Goal: Task Accomplishment & Management: Complete application form

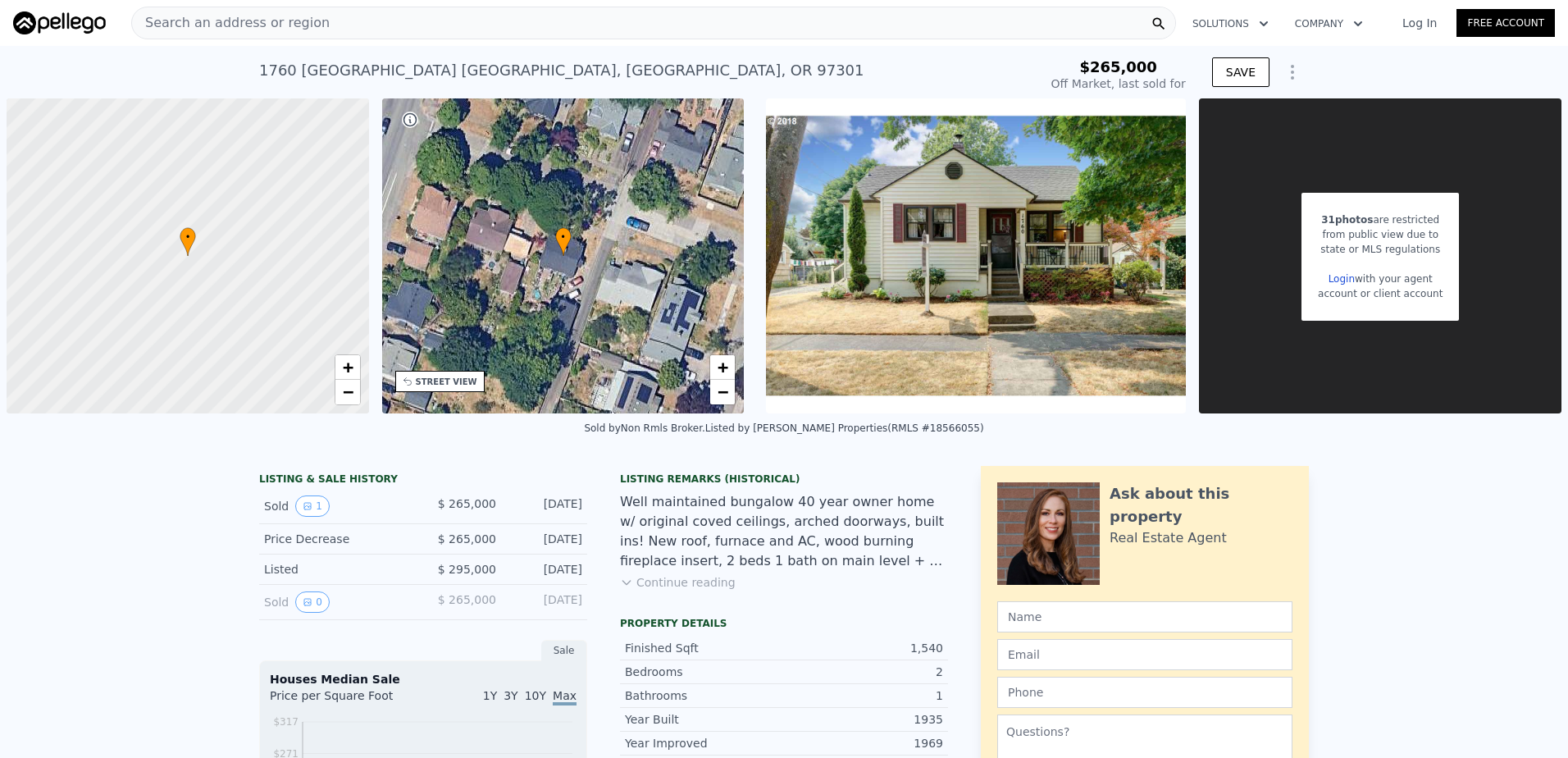
scroll to position [158, 0]
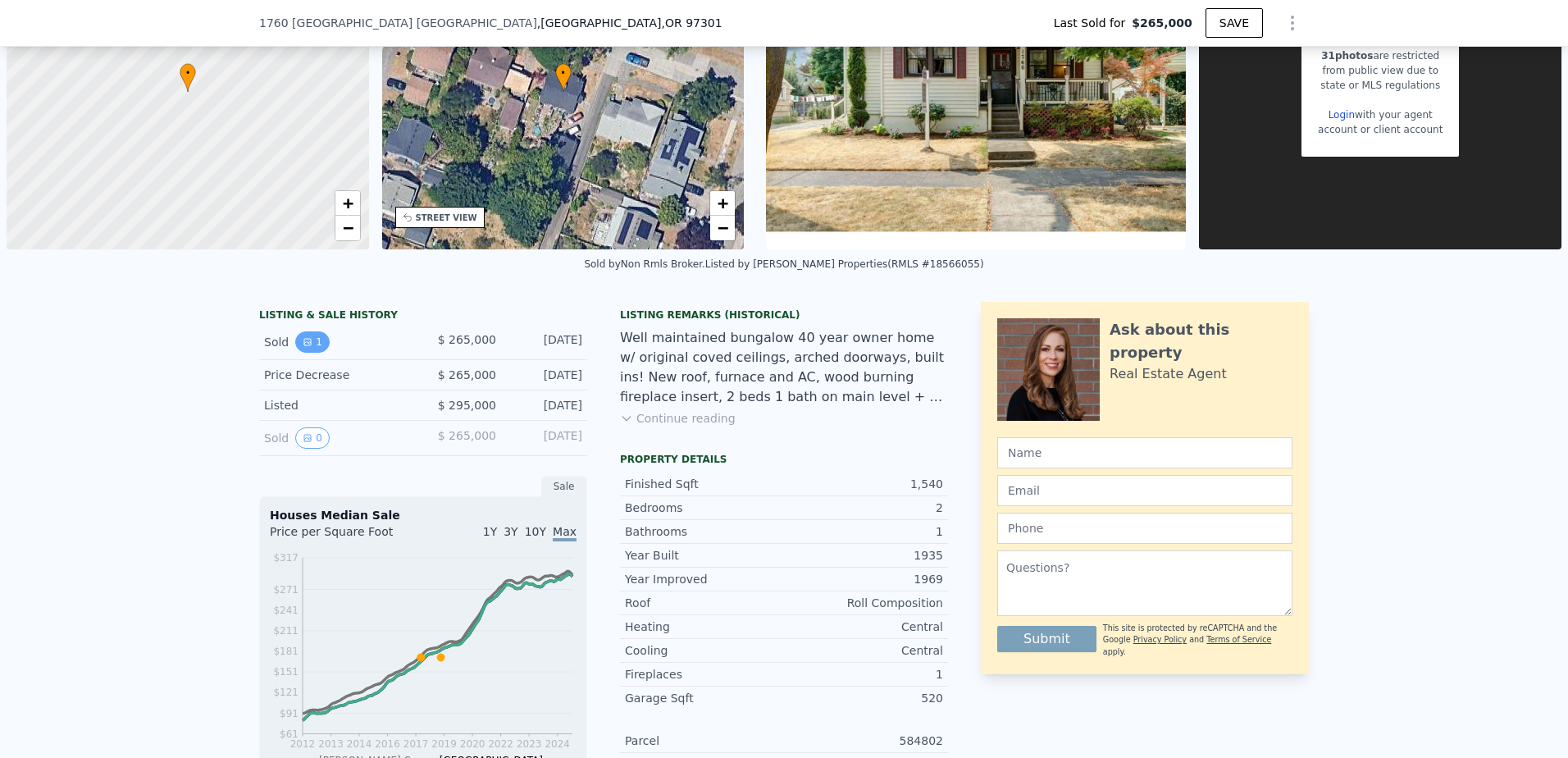
click at [304, 346] on icon "View historical data" at bounding box center [307, 342] width 7 height 7
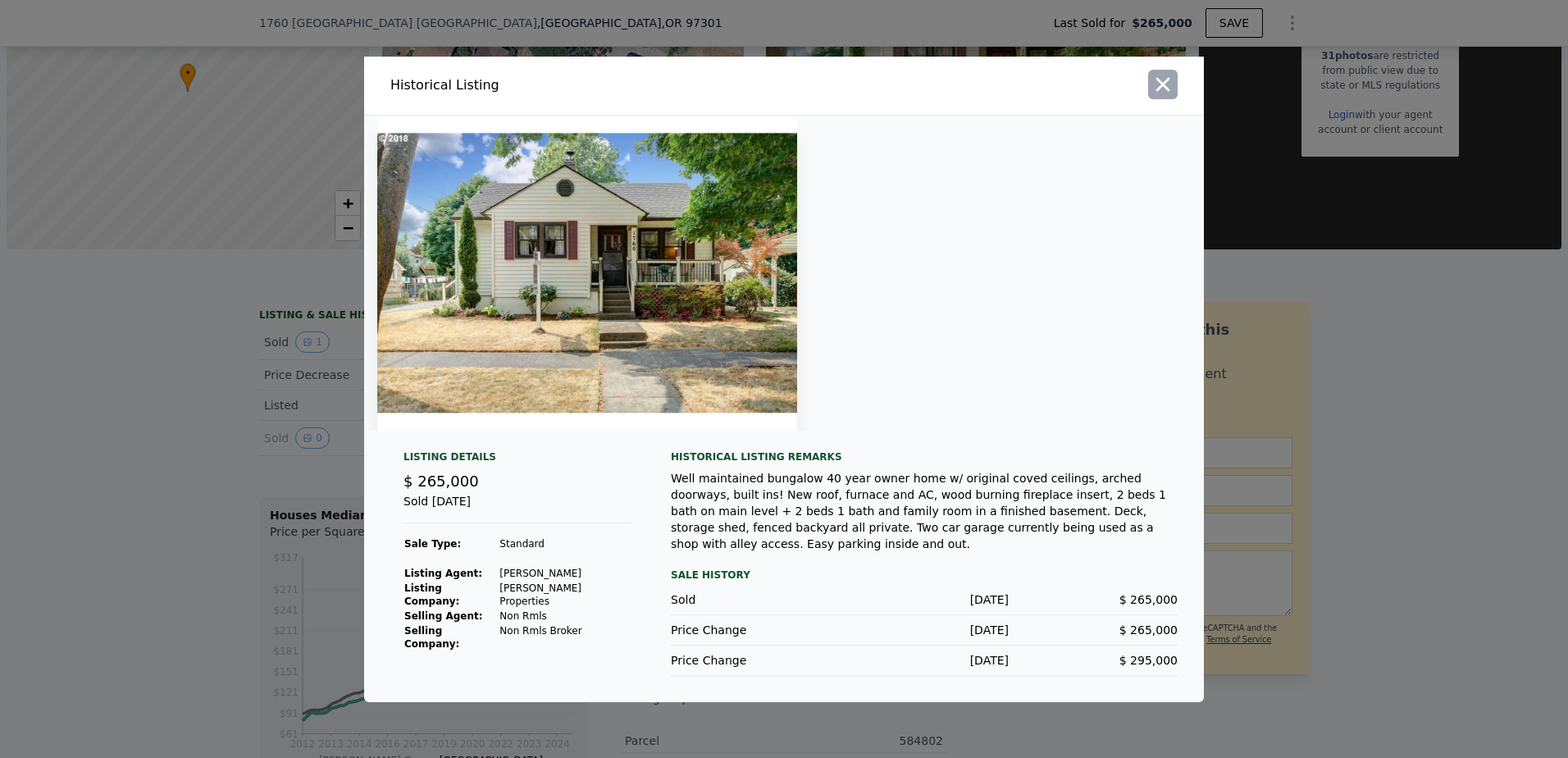
click at [1163, 96] on icon "button" at bounding box center [1162, 84] width 23 height 23
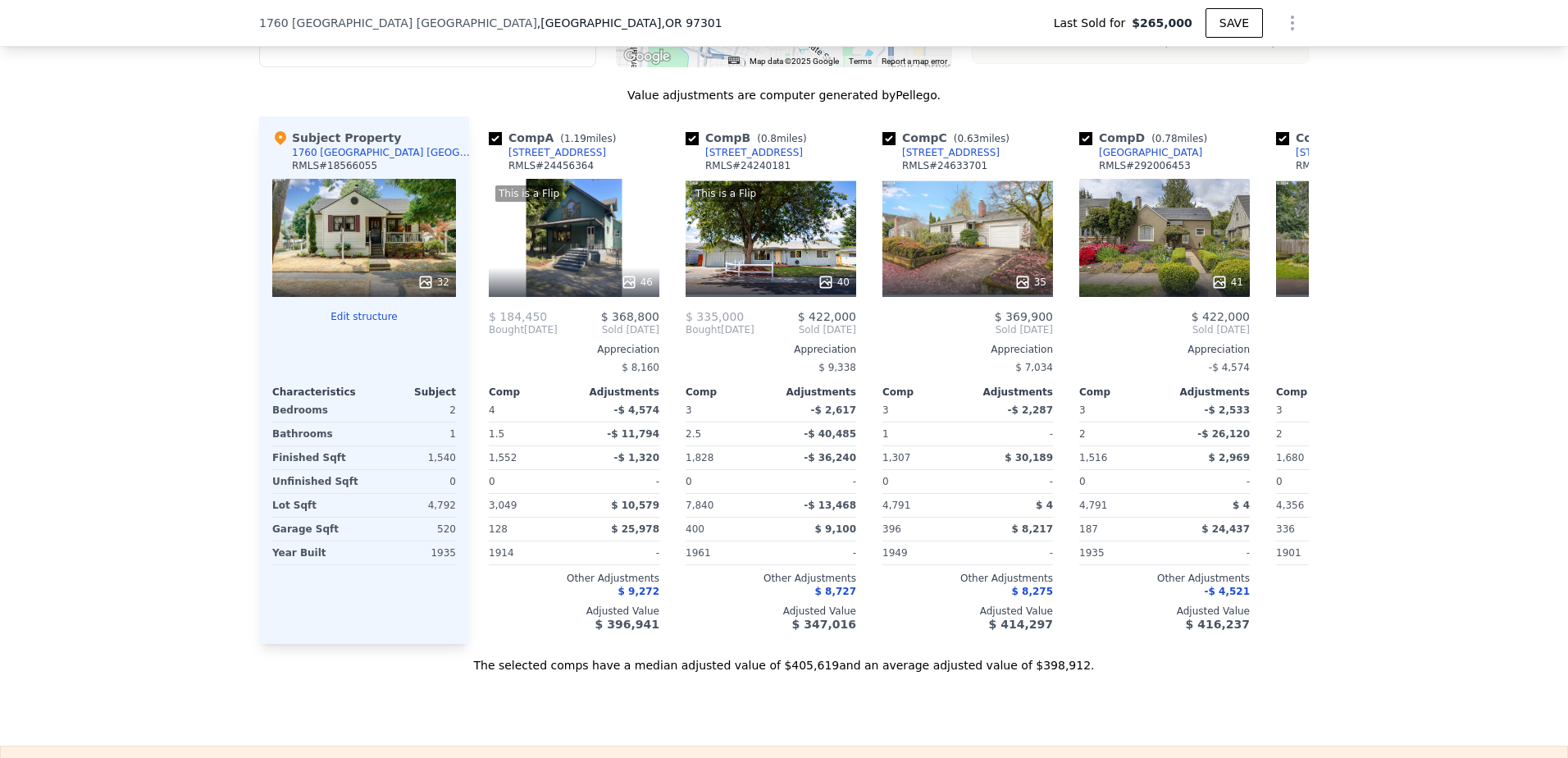
scroll to position [1634, 0]
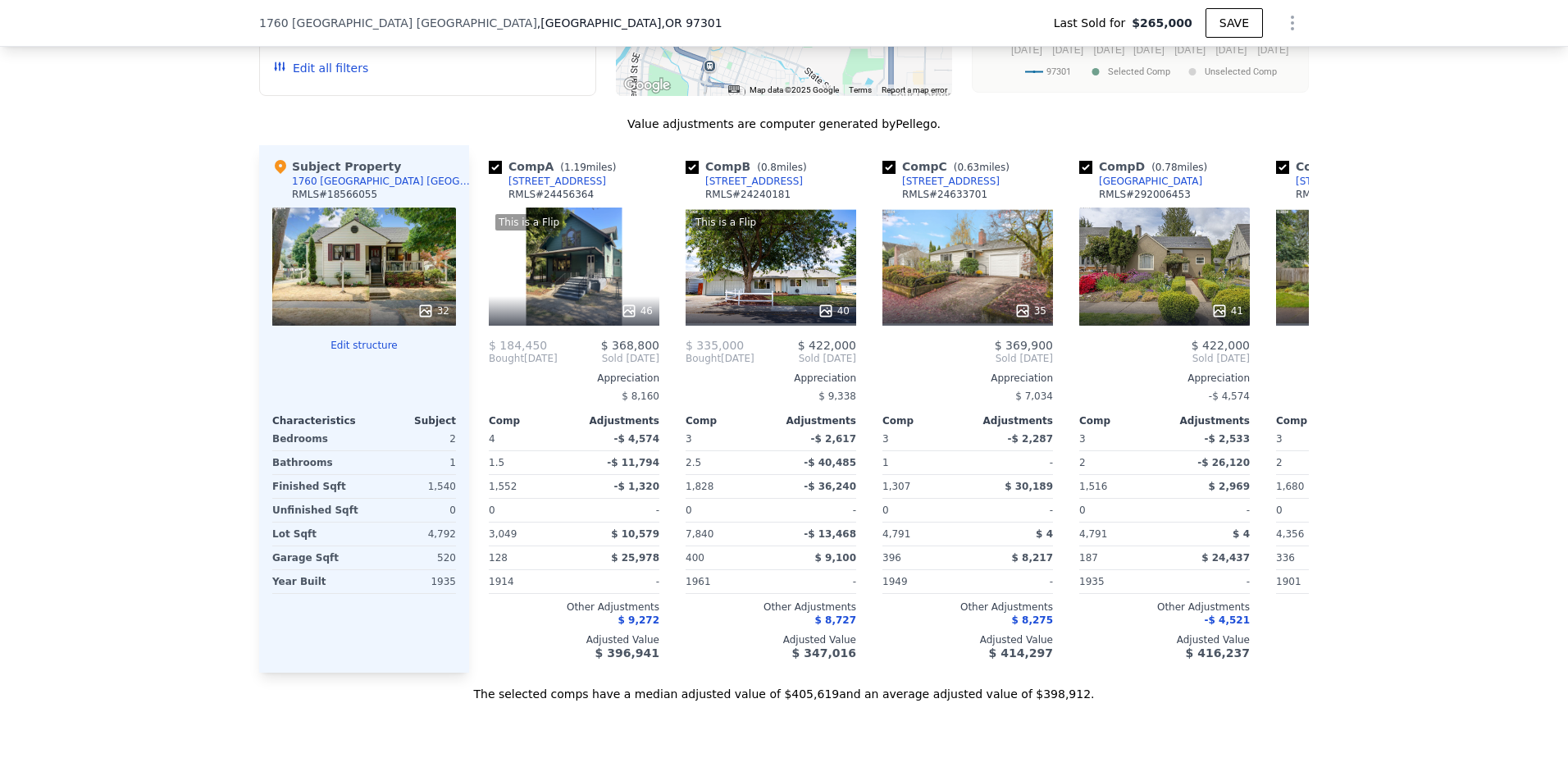
click at [420, 305] on div "32" at bounding box center [364, 266] width 183 height 118
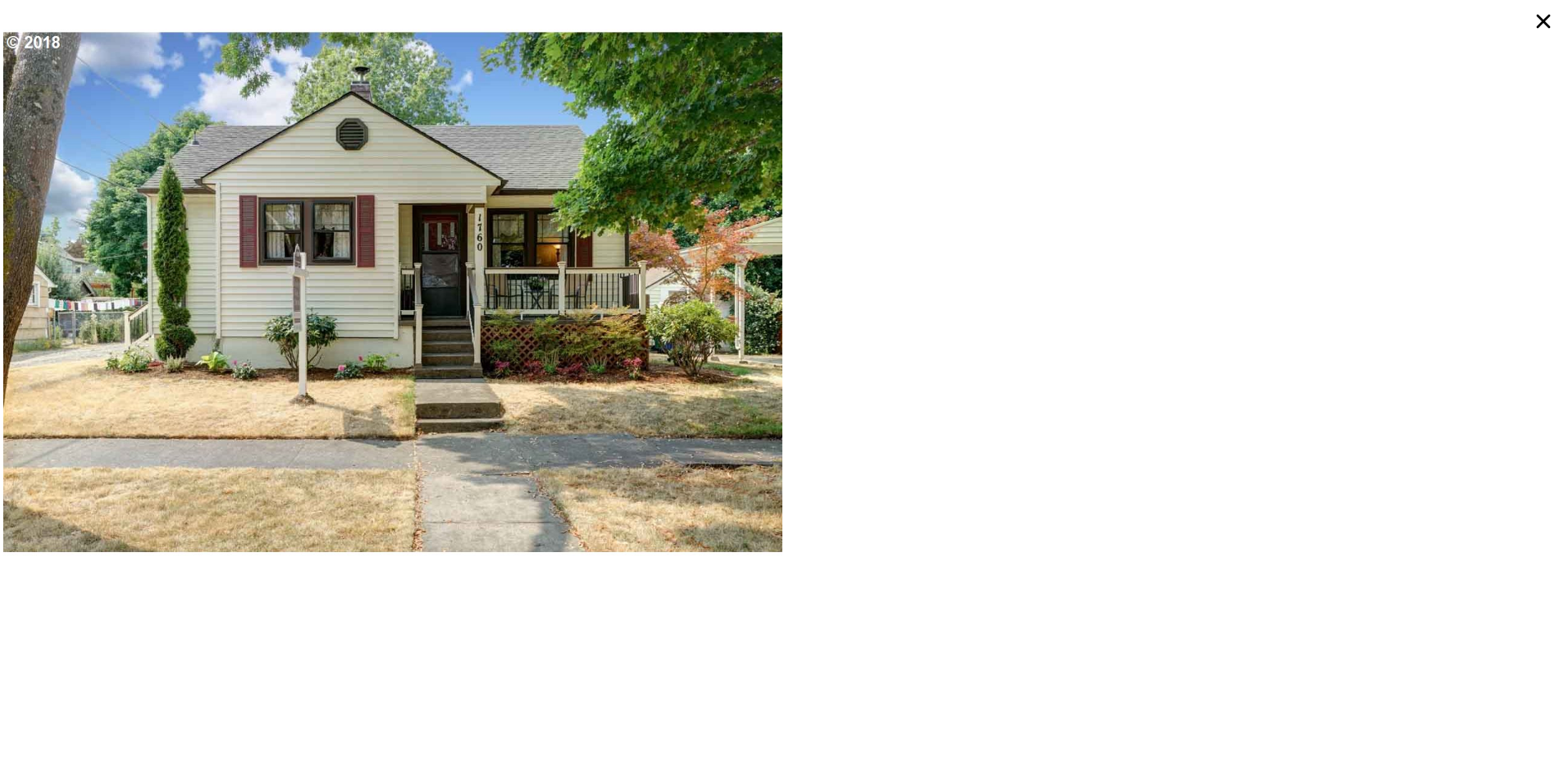
click at [1548, 14] on icon at bounding box center [1542, 21] width 30 height 30
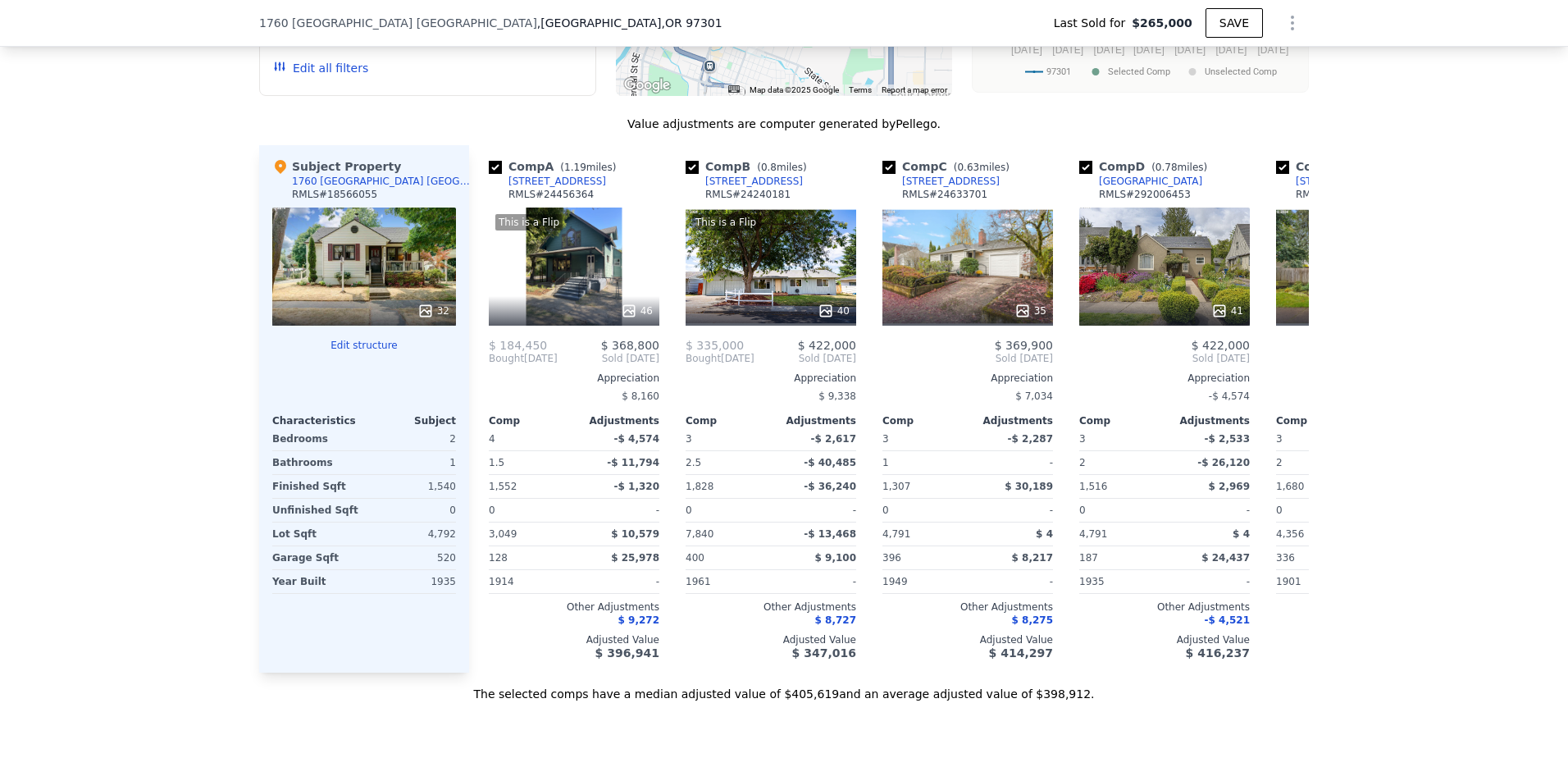
click at [433, 319] on div "32" at bounding box center [433, 310] width 32 height 16
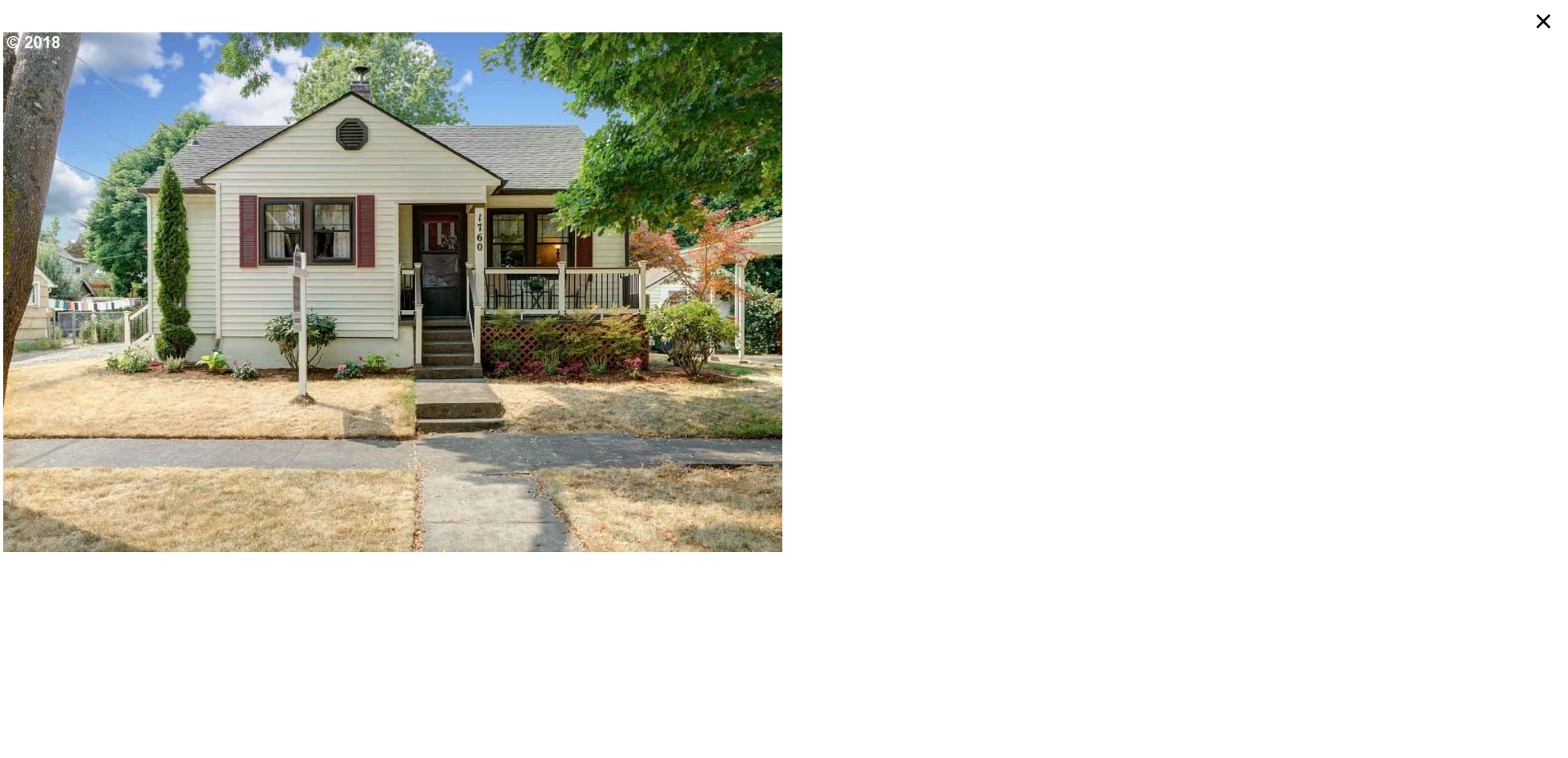
scroll to position [1667, 0]
click at [1538, 20] on icon at bounding box center [1542, 21] width 30 height 30
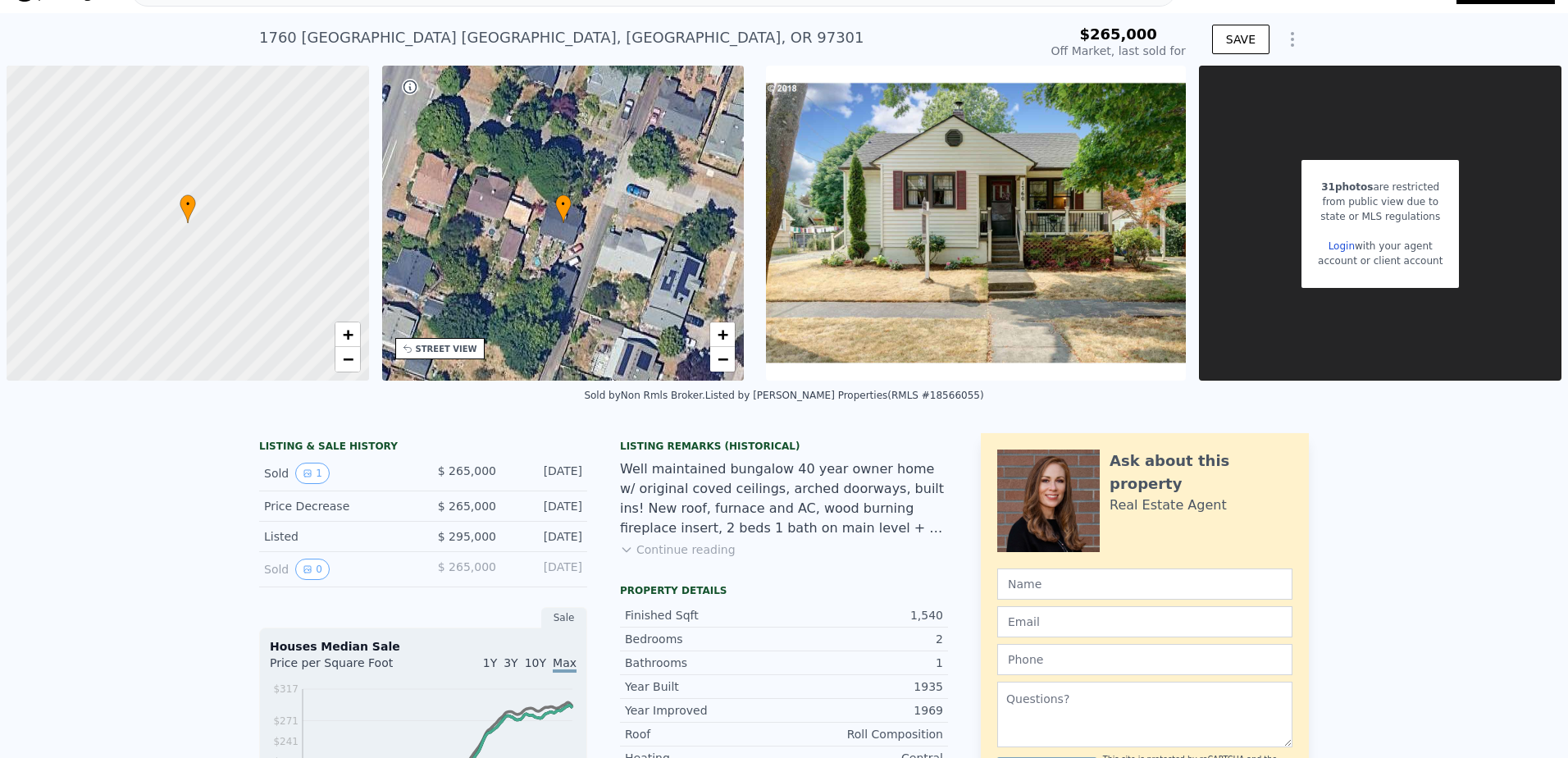
scroll to position [0, 0]
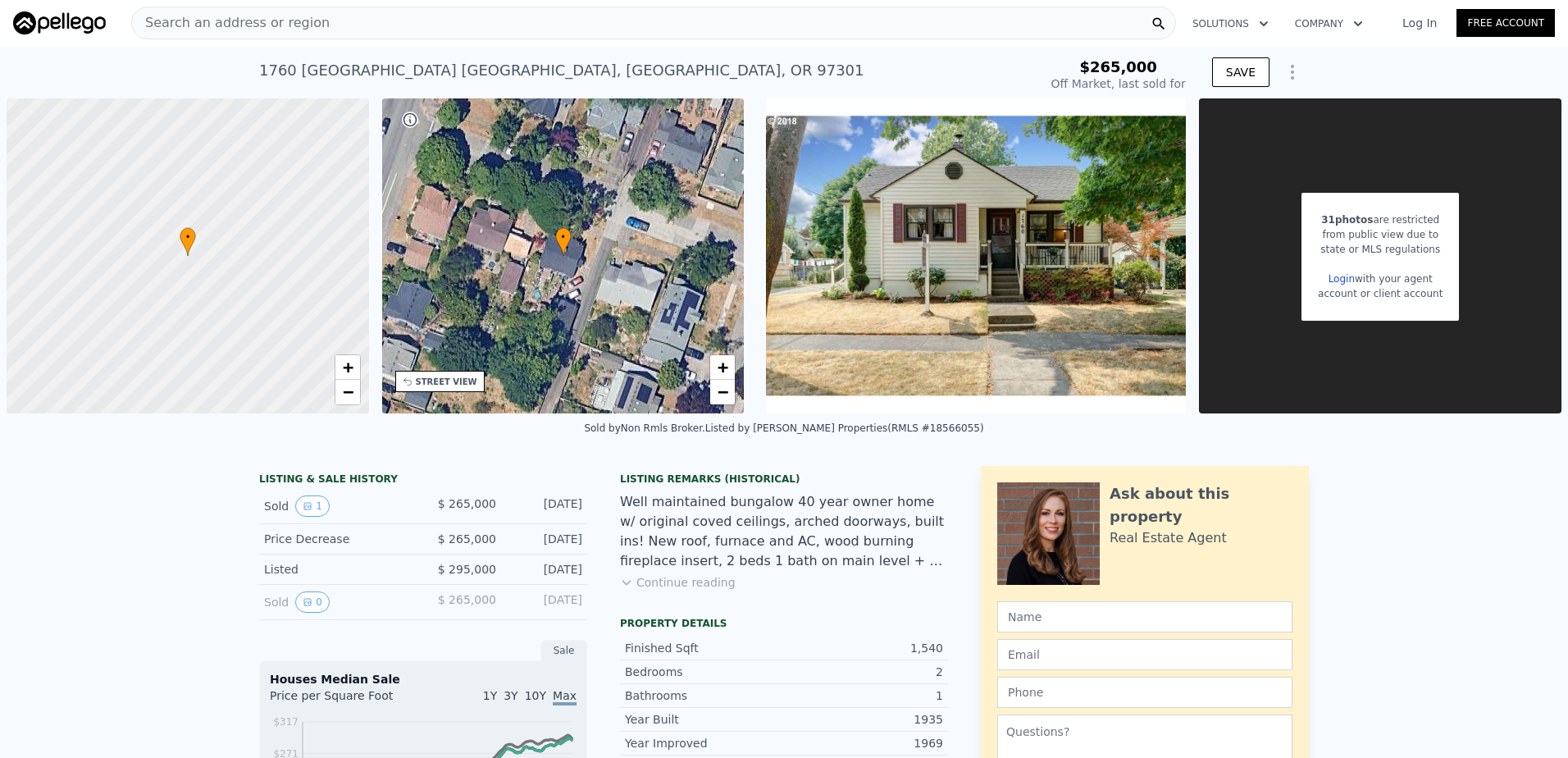
click at [1334, 280] on link "Login" at bounding box center [1341, 279] width 26 height 11
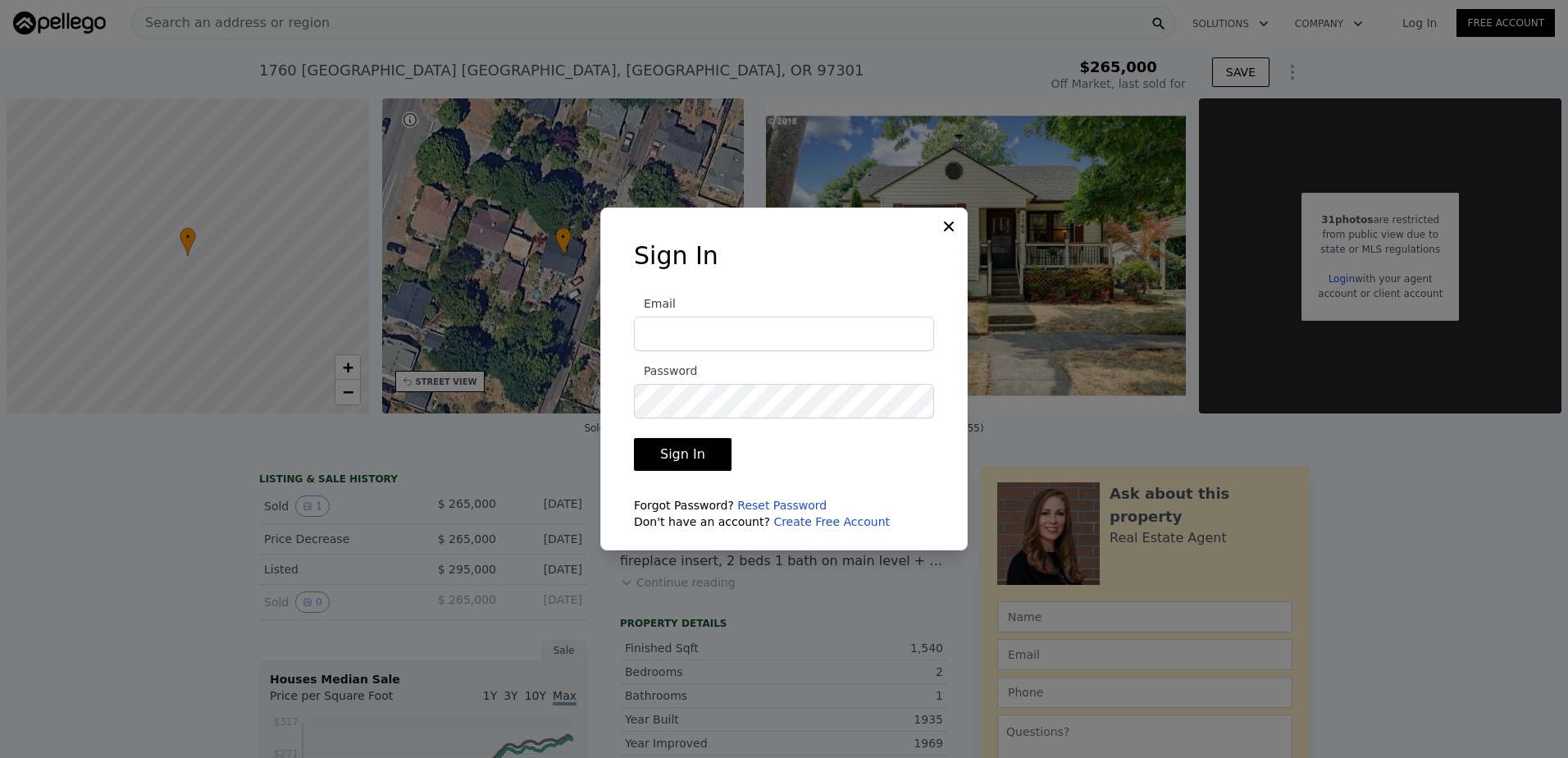
click at [816, 522] on link "Create Free Account" at bounding box center [831, 521] width 116 height 13
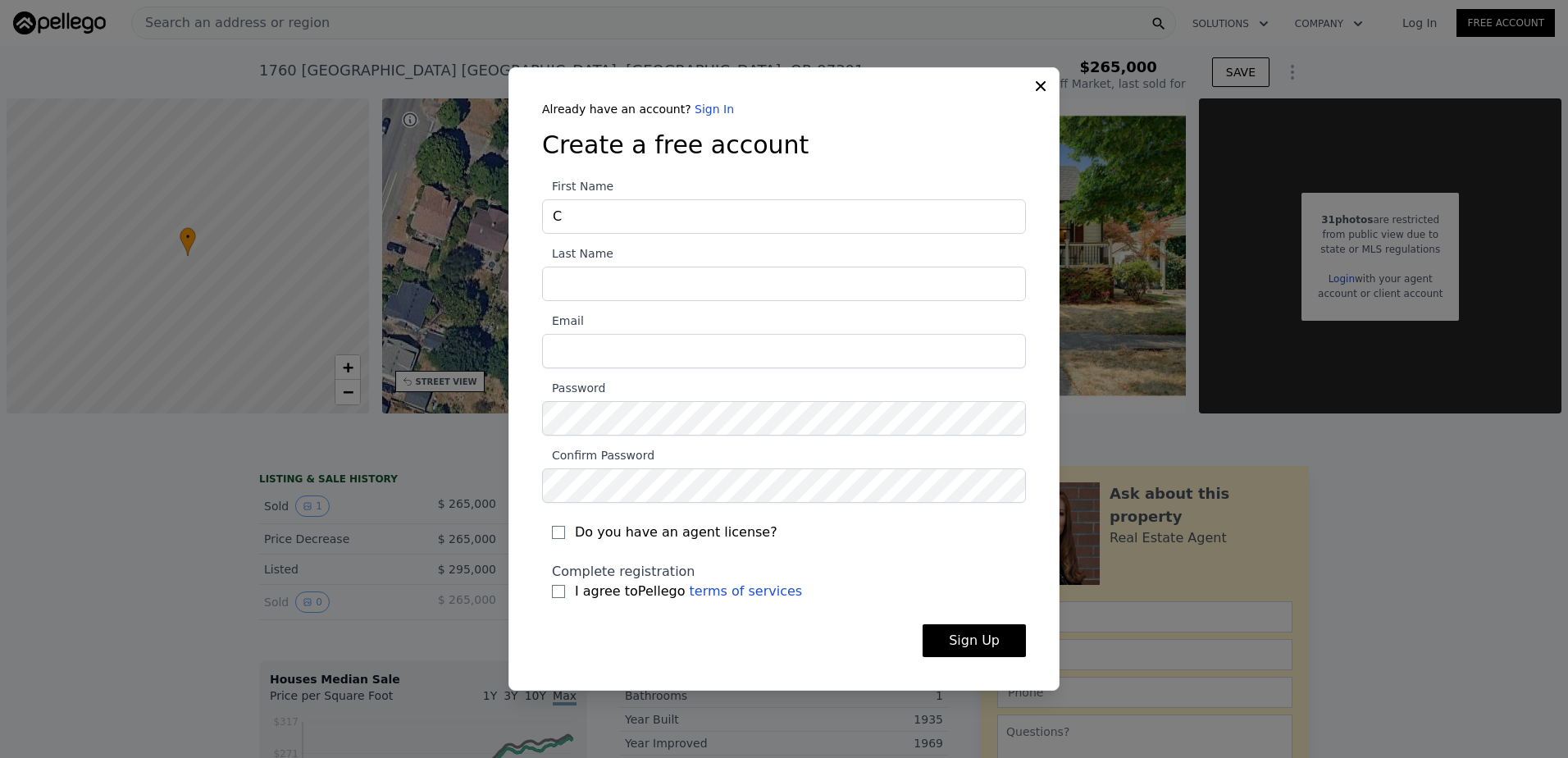
type input "[PERSON_NAME]"
type input "Heath"
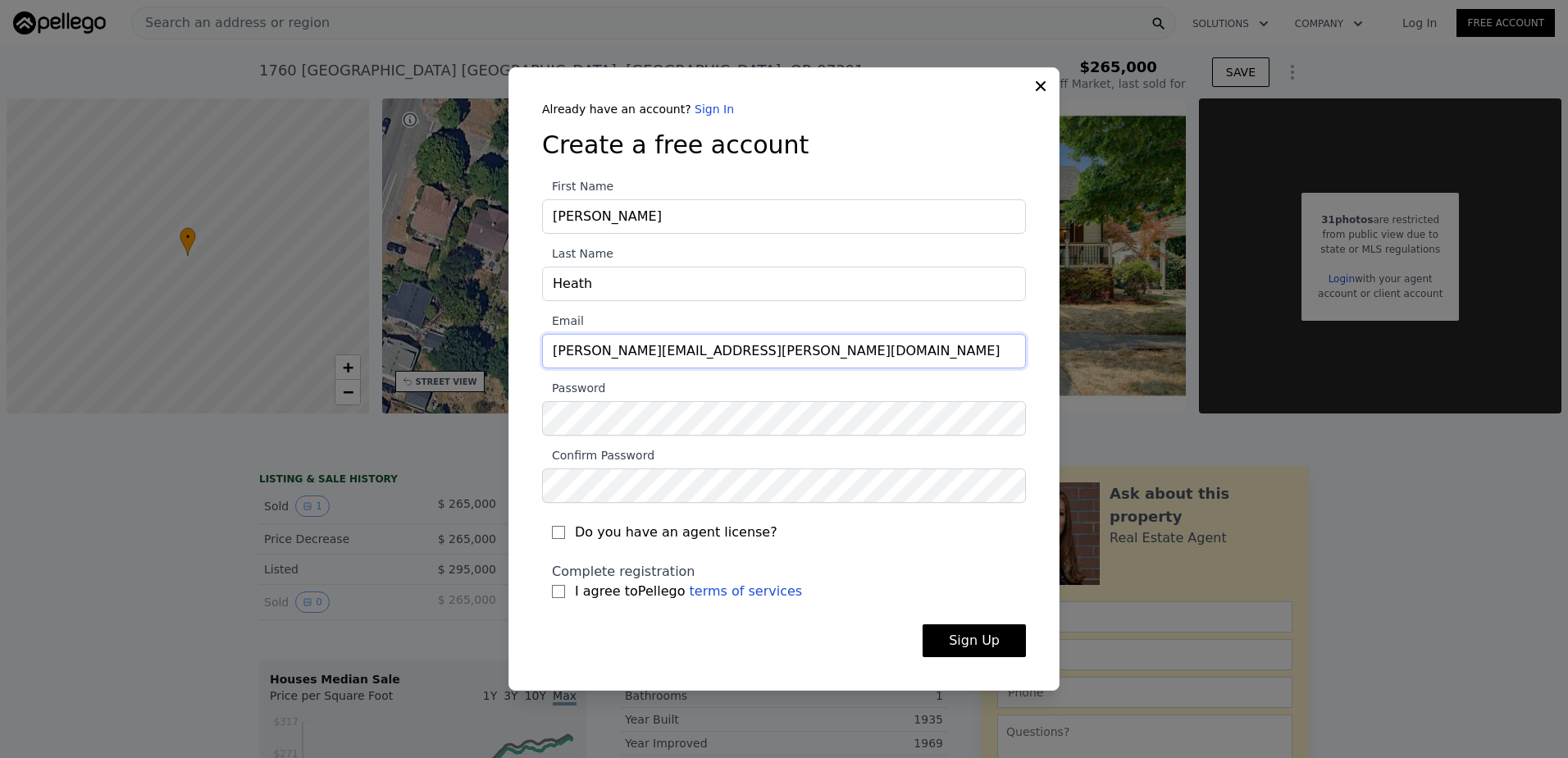
click at [677, 350] on input "[PERSON_NAME][EMAIL_ADDRESS][PERSON_NAME][DOMAIN_NAME]" at bounding box center [784, 351] width 484 height 34
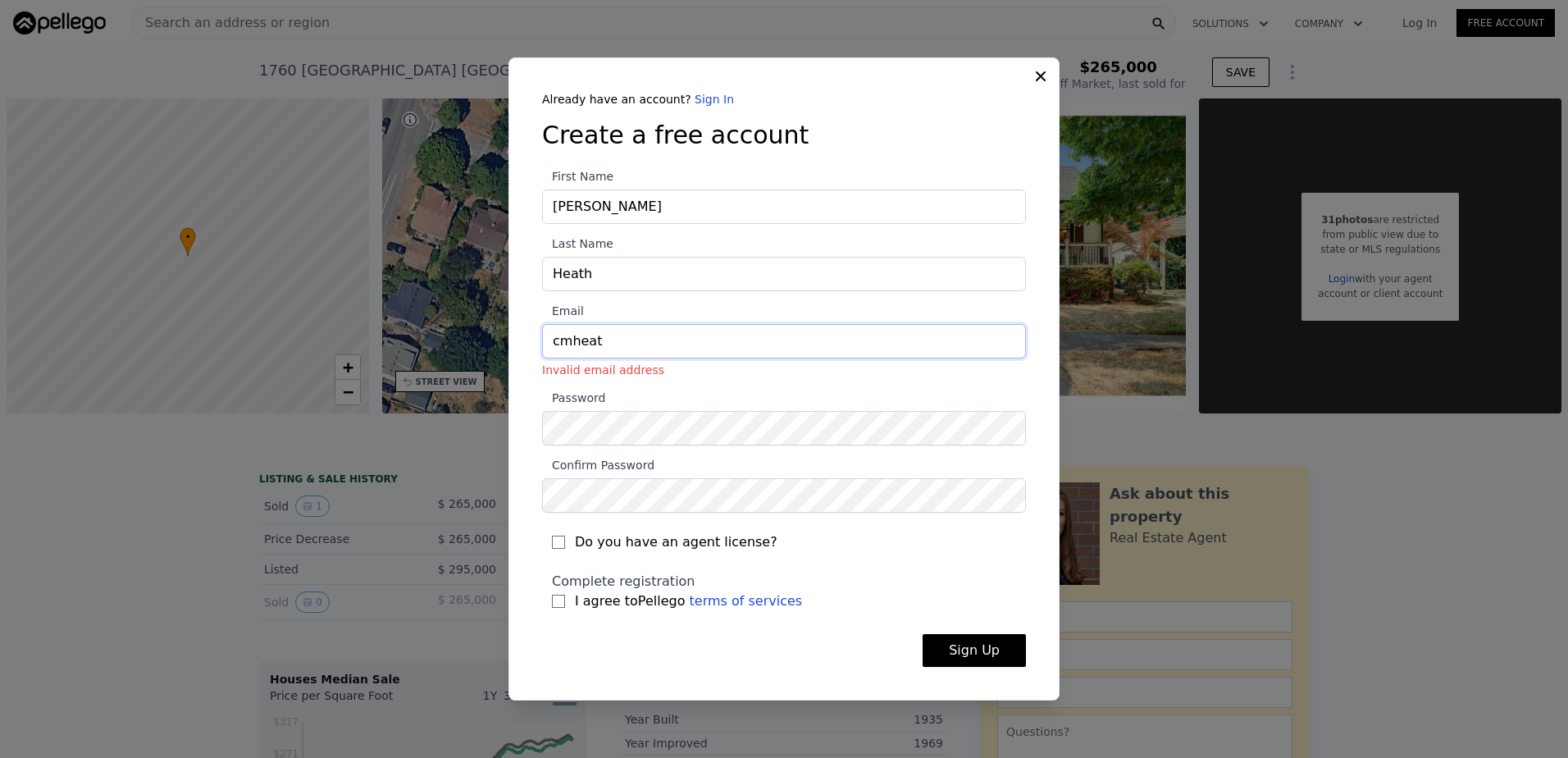
type input "[EMAIL_ADDRESS][DOMAIN_NAME]"
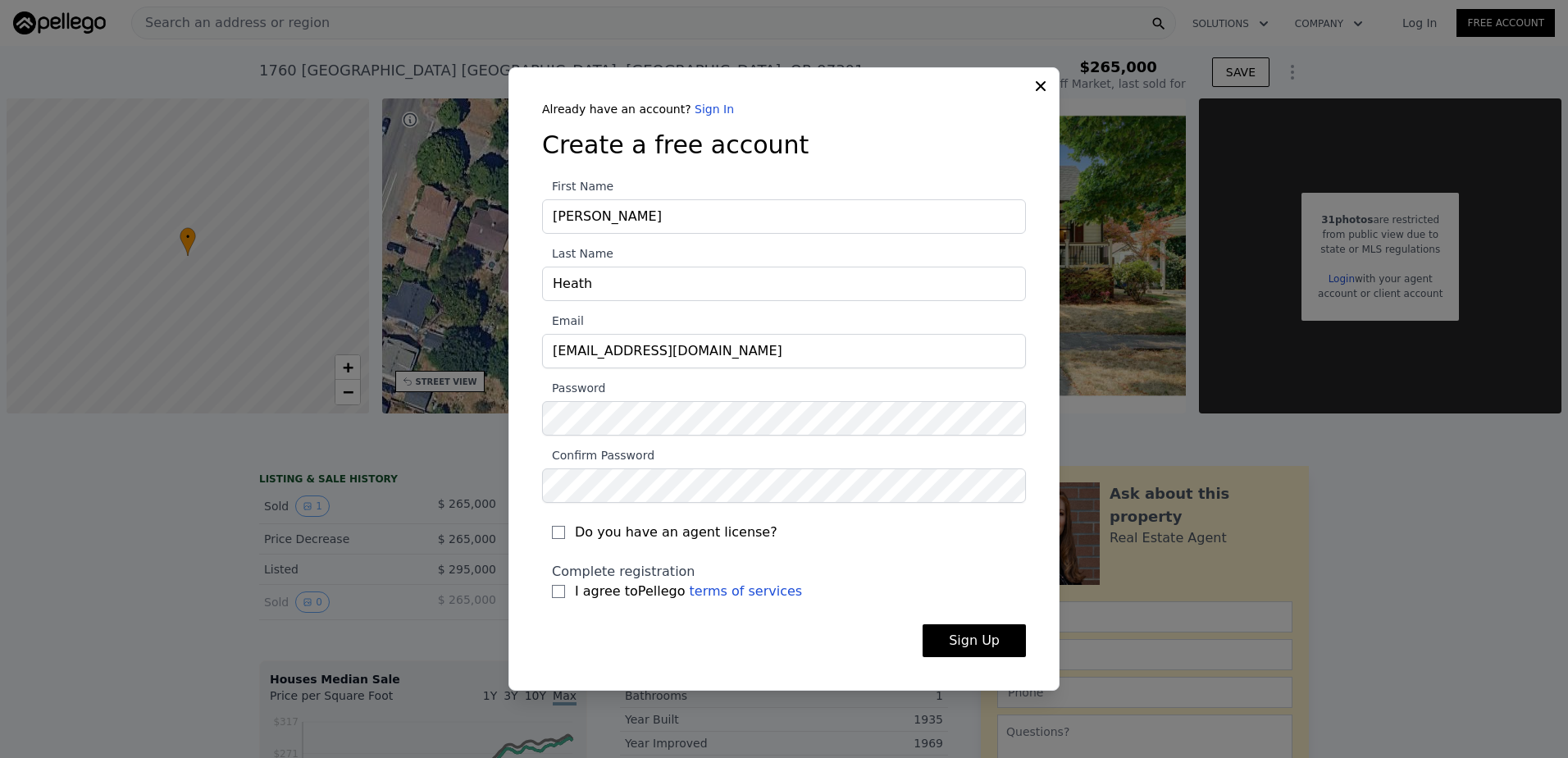
click at [574, 553] on div "Complete registration I agree to Pellego terms of services" at bounding box center [784, 581] width 484 height 59
click at [558, 598] on label "I agree to Pellego terms of services" at bounding box center [784, 591] width 464 height 20
click at [558, 598] on input "I agree to Pellego terms of services" at bounding box center [558, 592] width 13 height 13
checkbox input "true"
click at [950, 635] on button "Sign Up" at bounding box center [973, 641] width 103 height 32
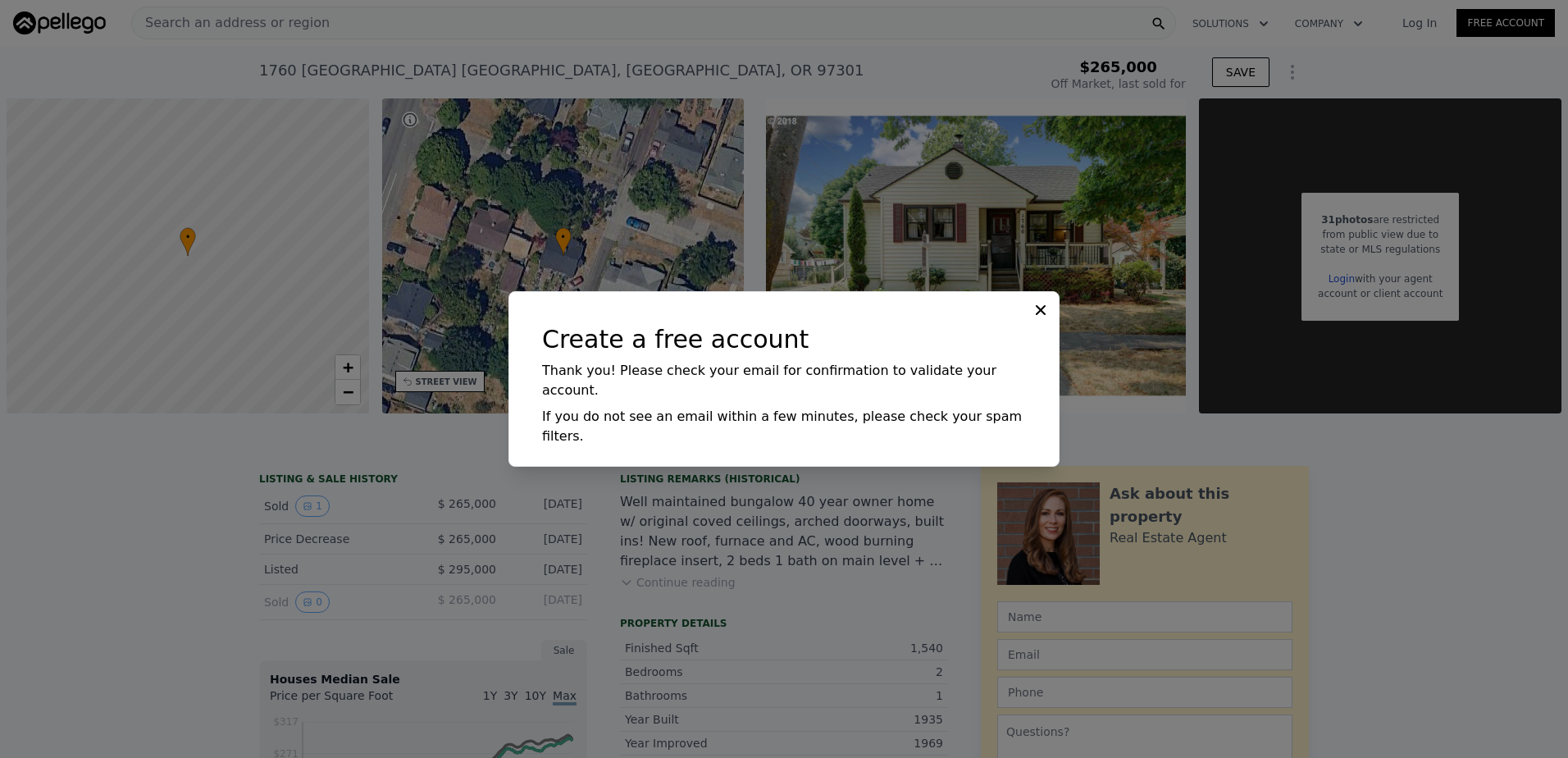
click at [1040, 318] on icon at bounding box center [1040, 309] width 16 height 16
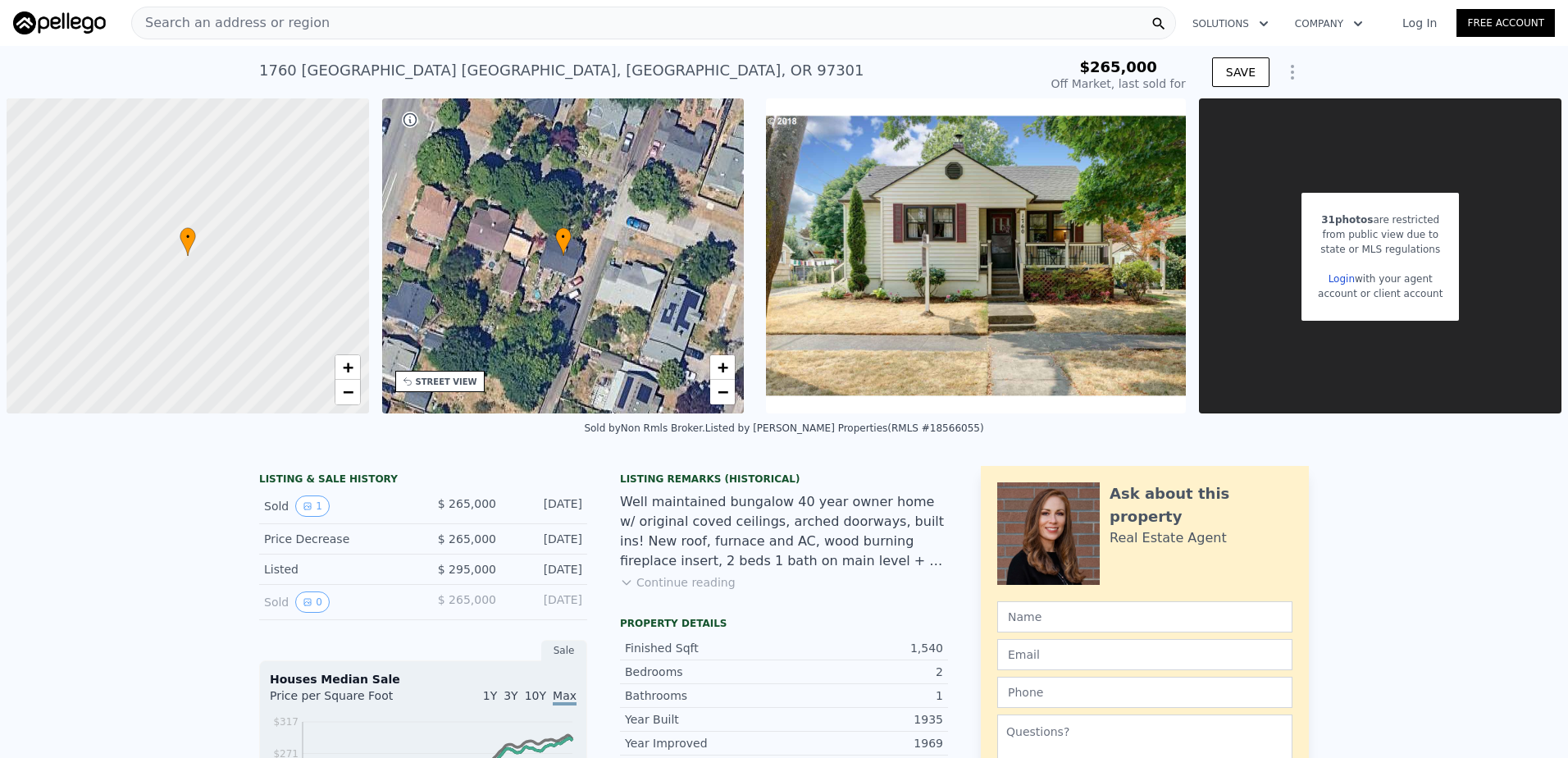
type input "$ 395,000"
type input "$ 90,578"
click at [1416, 20] on link "Log In" at bounding box center [1418, 22] width 73 height 16
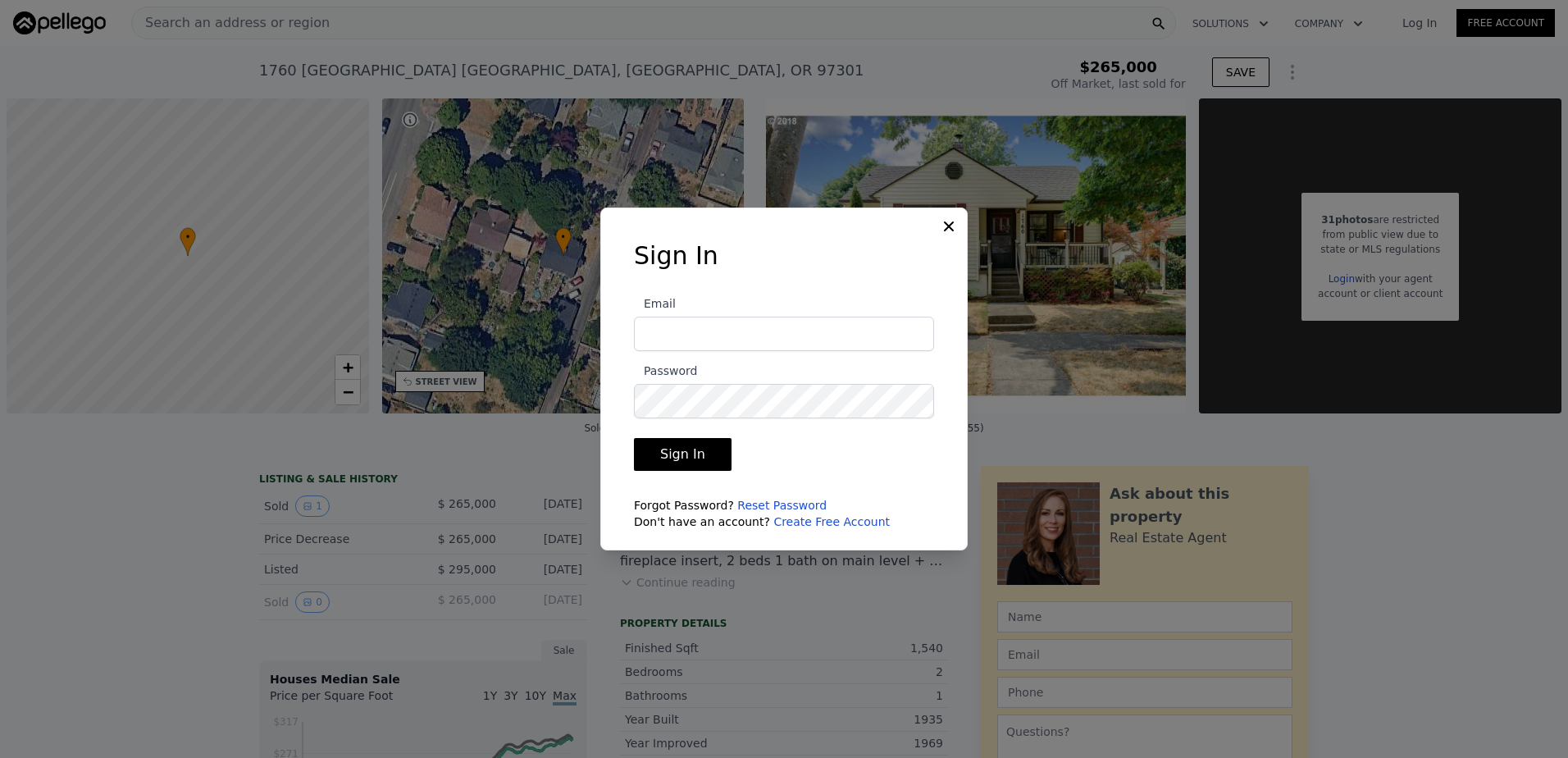
type input "[EMAIL_ADDRESS][DOMAIN_NAME]"
drag, startPoint x: 724, startPoint y: 347, endPoint x: 658, endPoint y: 450, distance: 122.3
click at [658, 450] on button "Sign In" at bounding box center [682, 454] width 97 height 32
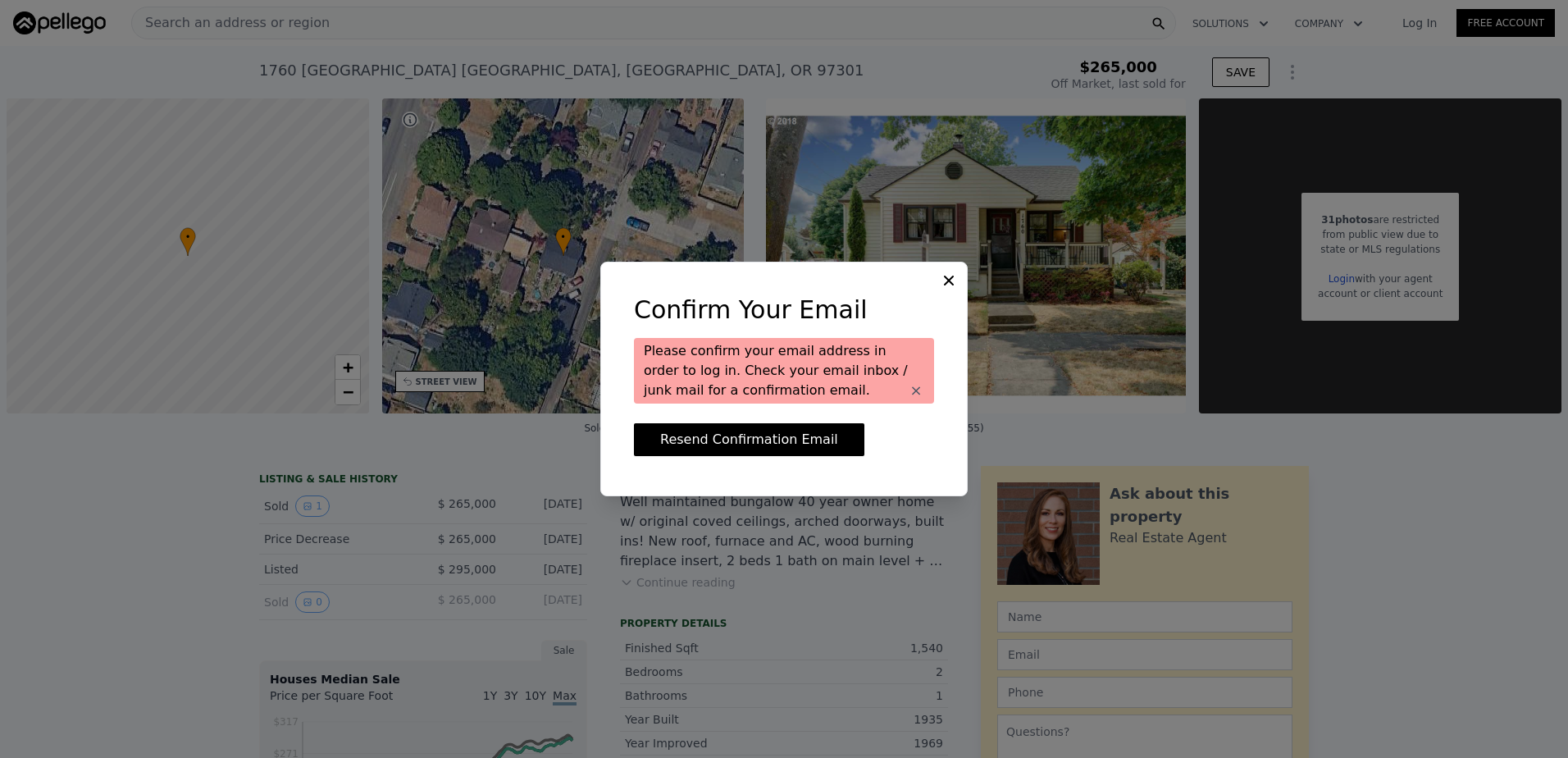
click at [945, 281] on icon at bounding box center [948, 280] width 16 height 16
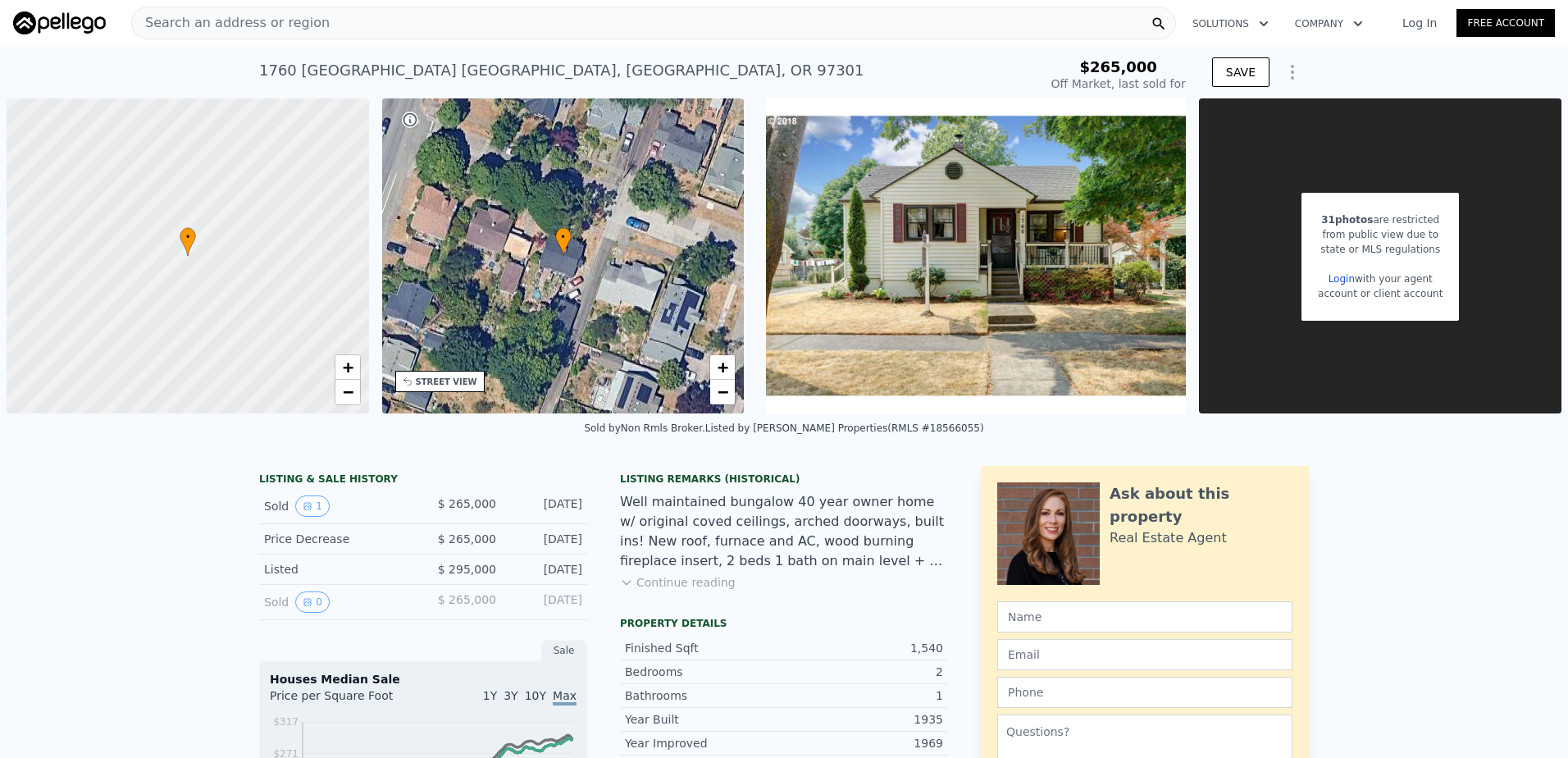
click at [1428, 30] on link "Log In" at bounding box center [1418, 22] width 73 height 16
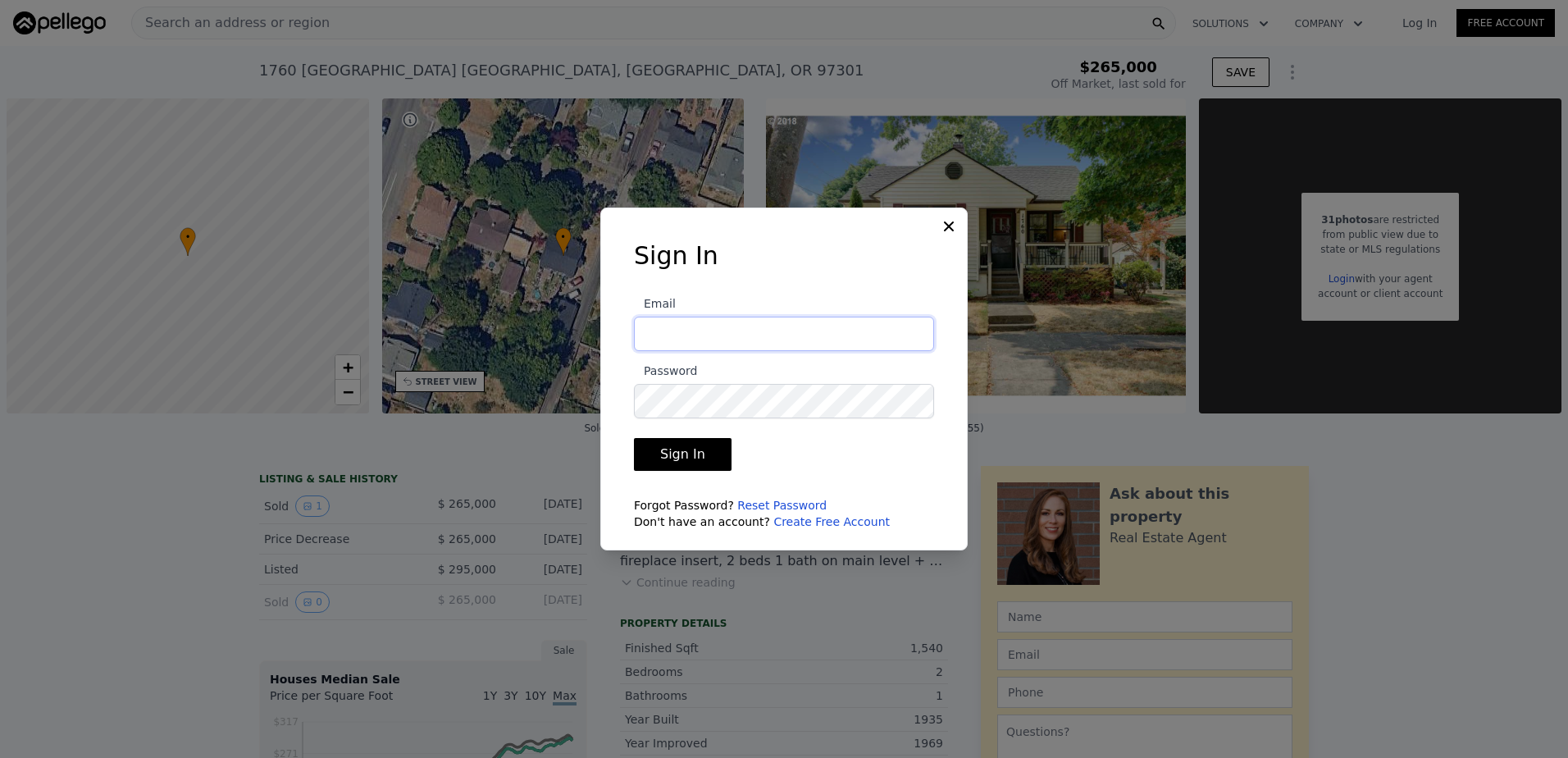
type input "[EMAIL_ADDRESS][DOMAIN_NAME]"
click at [688, 453] on button "Sign In" at bounding box center [682, 454] width 97 height 32
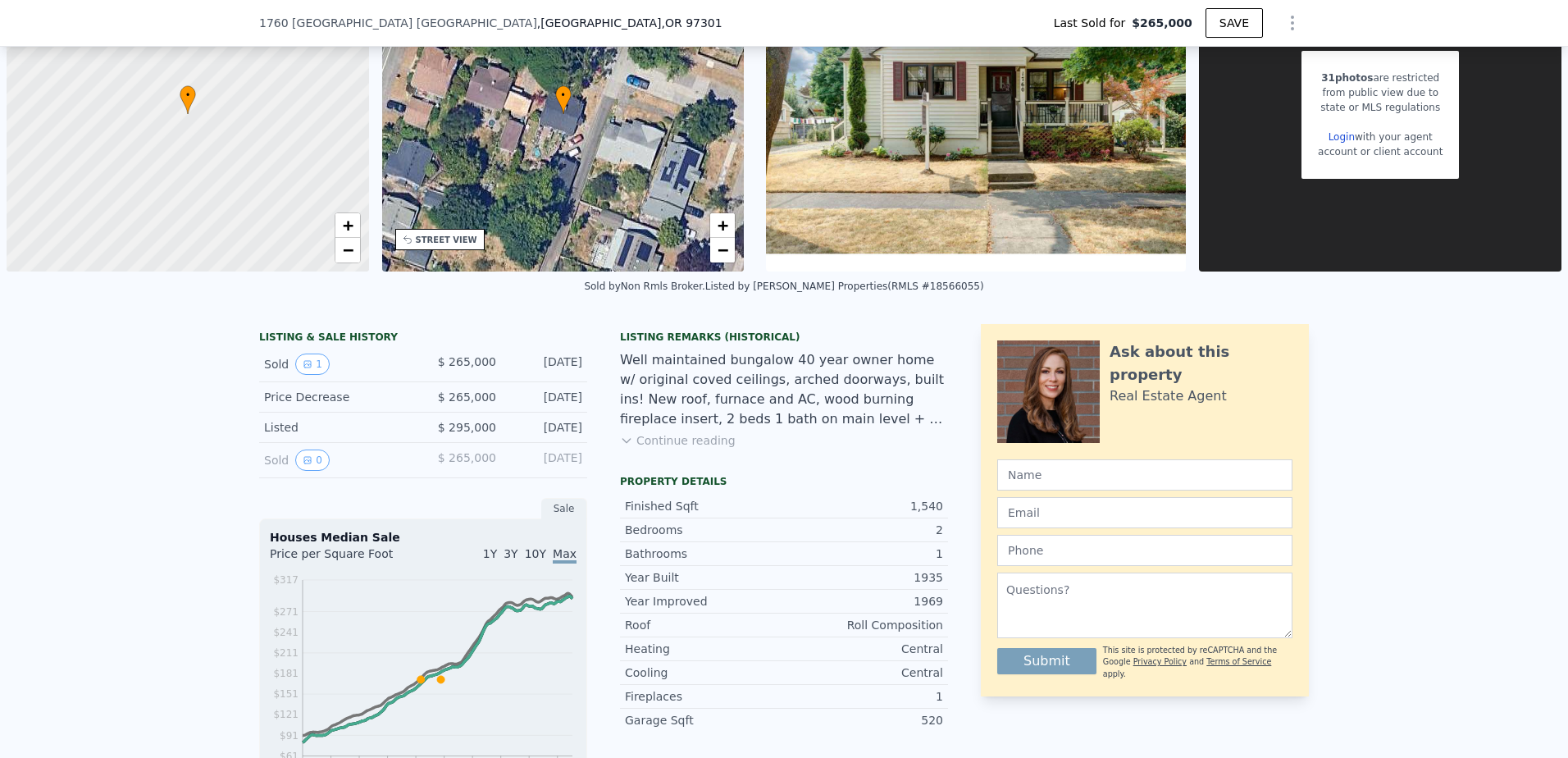
scroll to position [6, 0]
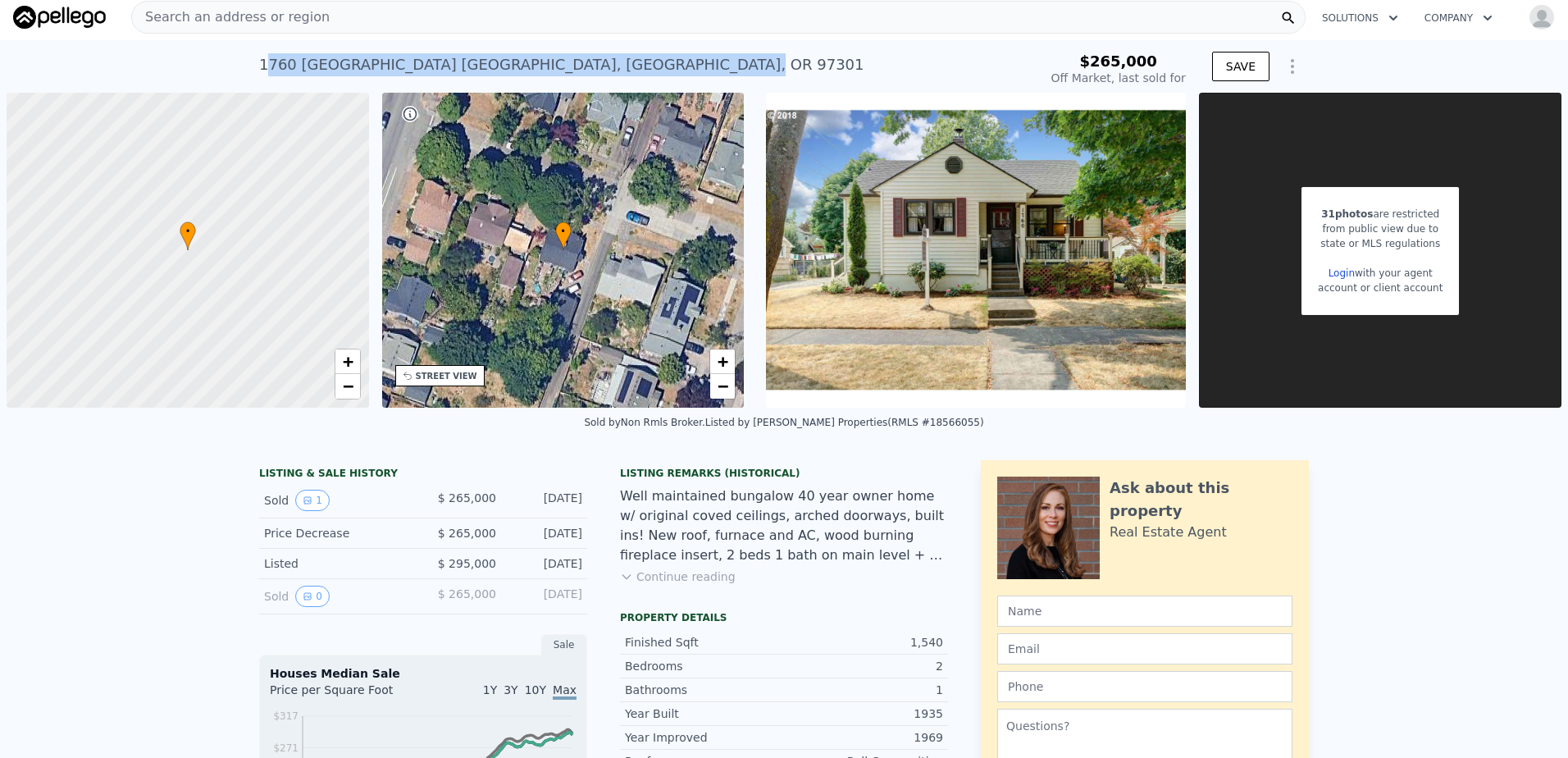
type input "$ 395,000"
type input "$ 90,578"
drag, startPoint x: 259, startPoint y: 61, endPoint x: 422, endPoint y: 55, distance: 163.1
click at [422, 55] on div "1760 Norway St NE , Salem , OR 97301" at bounding box center [561, 65] width 605 height 23
copy div "760 Norway St NE , Salem"
